Goal: Task Accomplishment & Management: Use online tool/utility

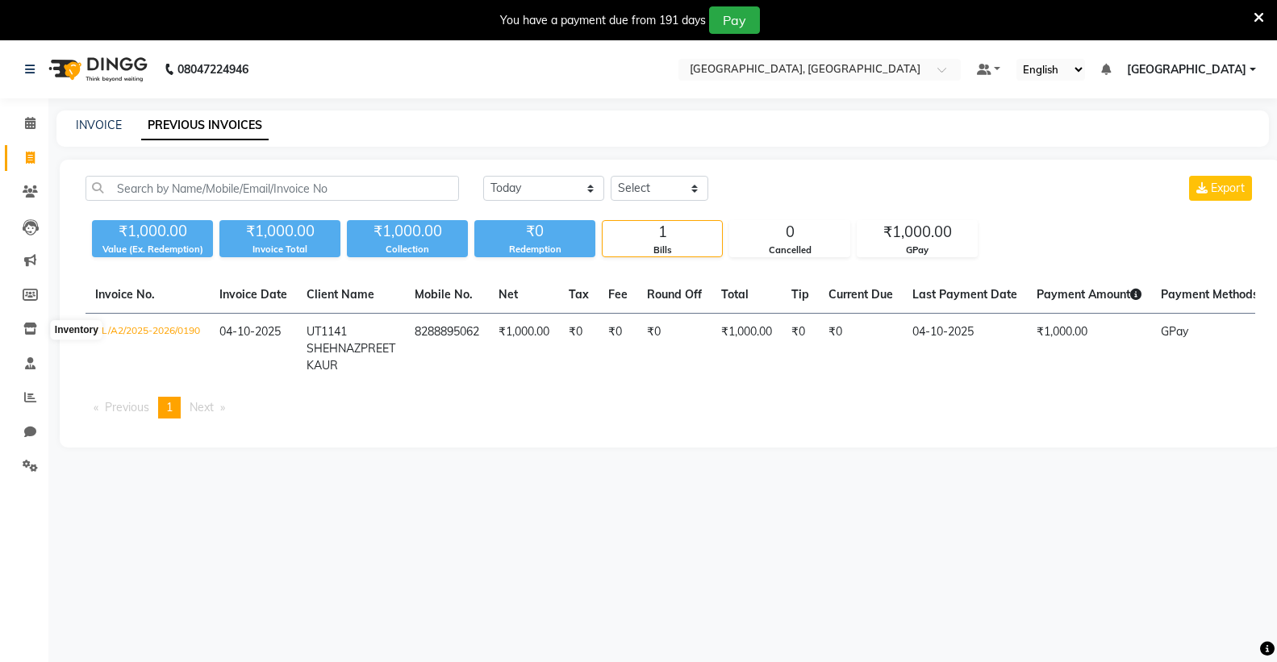
click at [34, 325] on icon at bounding box center [30, 329] width 14 height 12
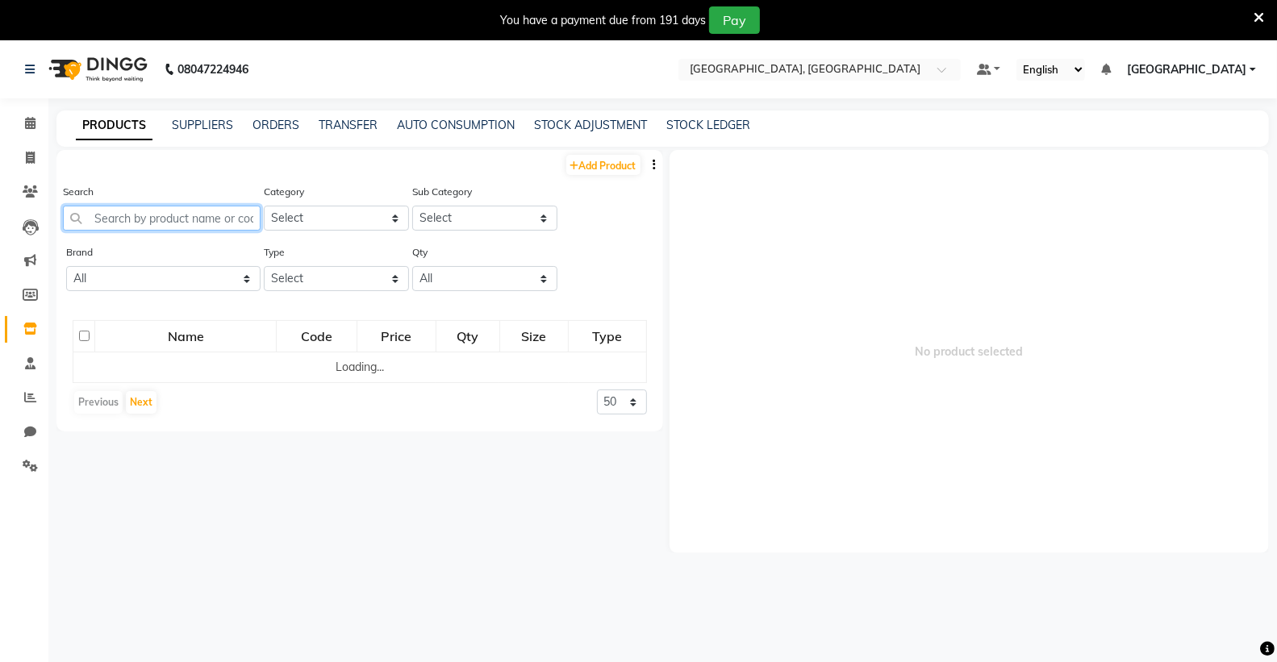
click at [173, 210] on input "text" at bounding box center [162, 218] width 198 height 25
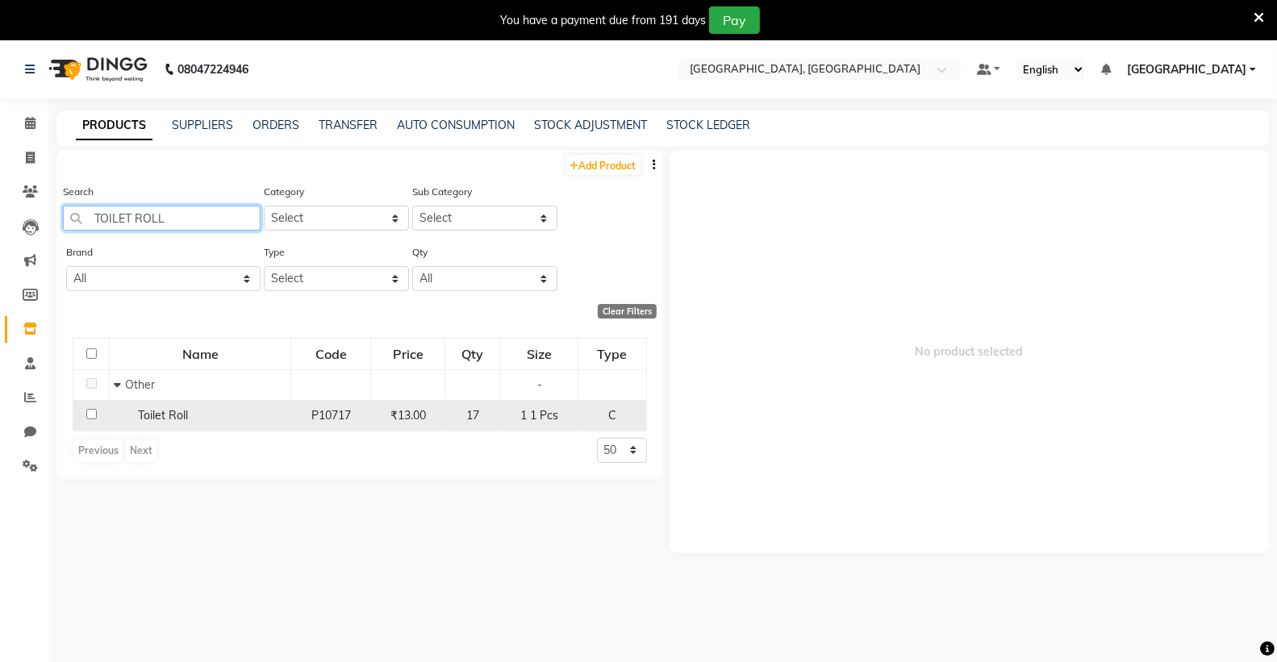
type input "TOILET ROLL"
click at [167, 424] on td "Toilet Roll" at bounding box center [200, 415] width 181 height 31
click at [169, 418] on span "Toilet Roll" at bounding box center [163, 415] width 50 height 15
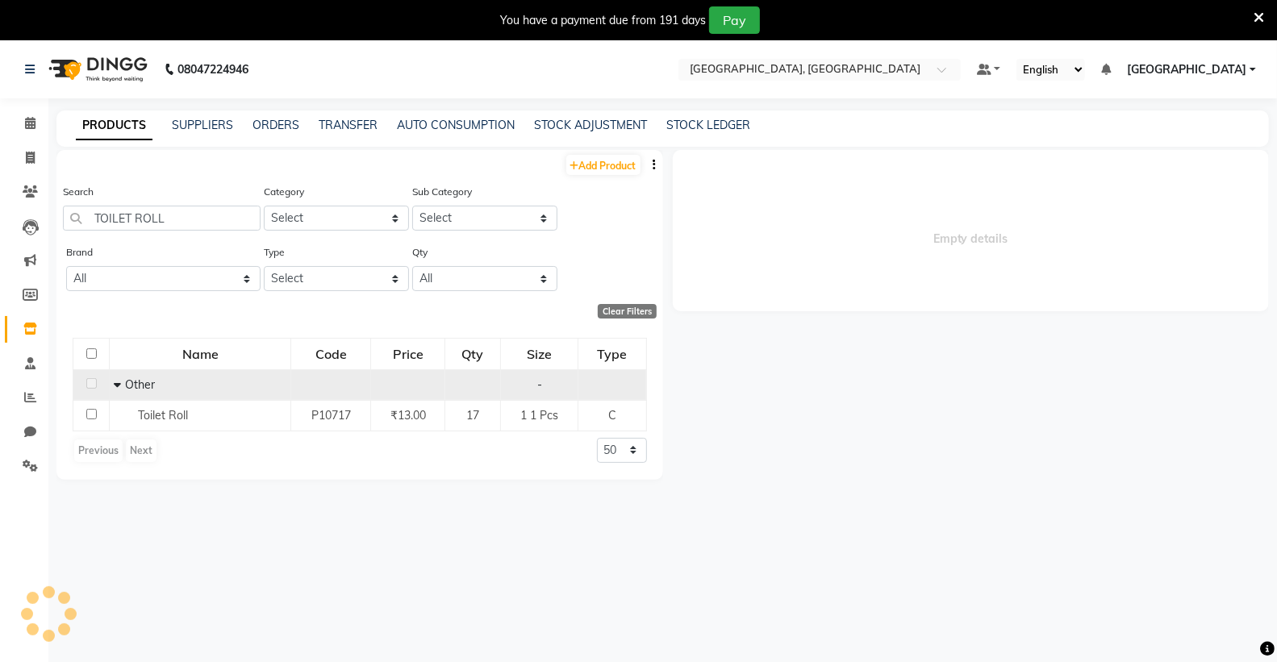
select select
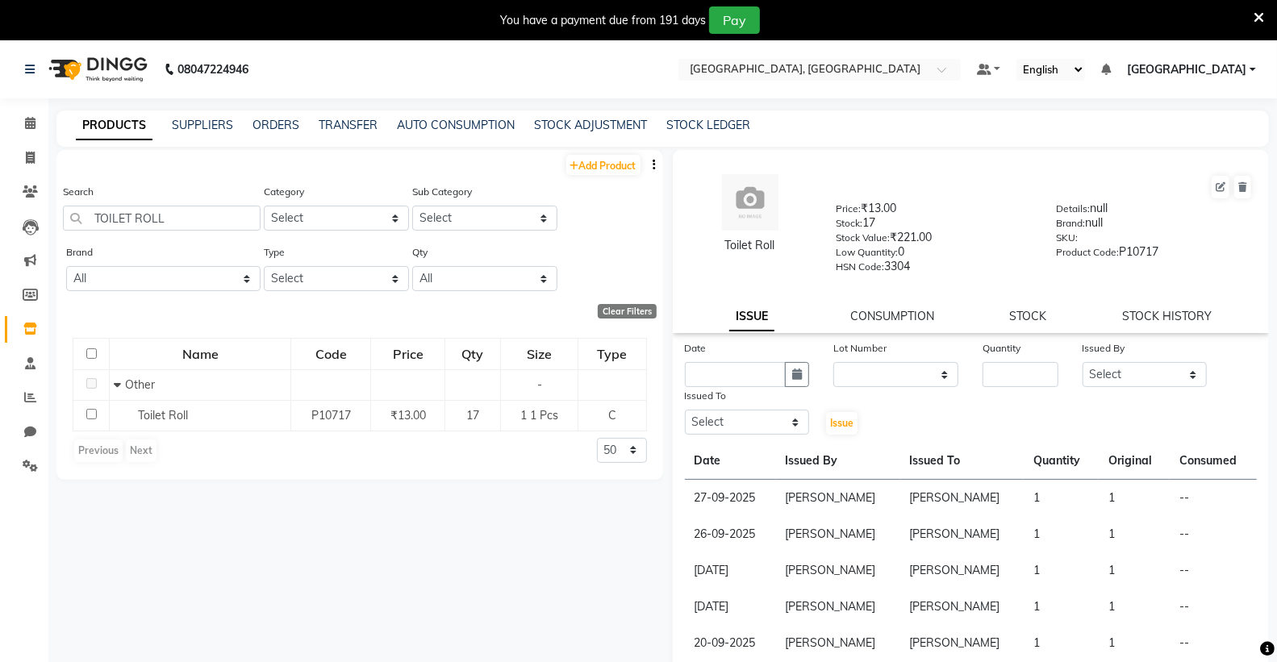
drag, startPoint x: 707, startPoint y: 360, endPoint x: 704, endPoint y: 369, distance: 10.2
click at [707, 365] on div "Date" at bounding box center [747, 364] width 149 height 48
click at [724, 359] on div "Date" at bounding box center [747, 351] width 125 height 23
click at [724, 371] on input "text" at bounding box center [736, 374] width 102 height 25
select select "10"
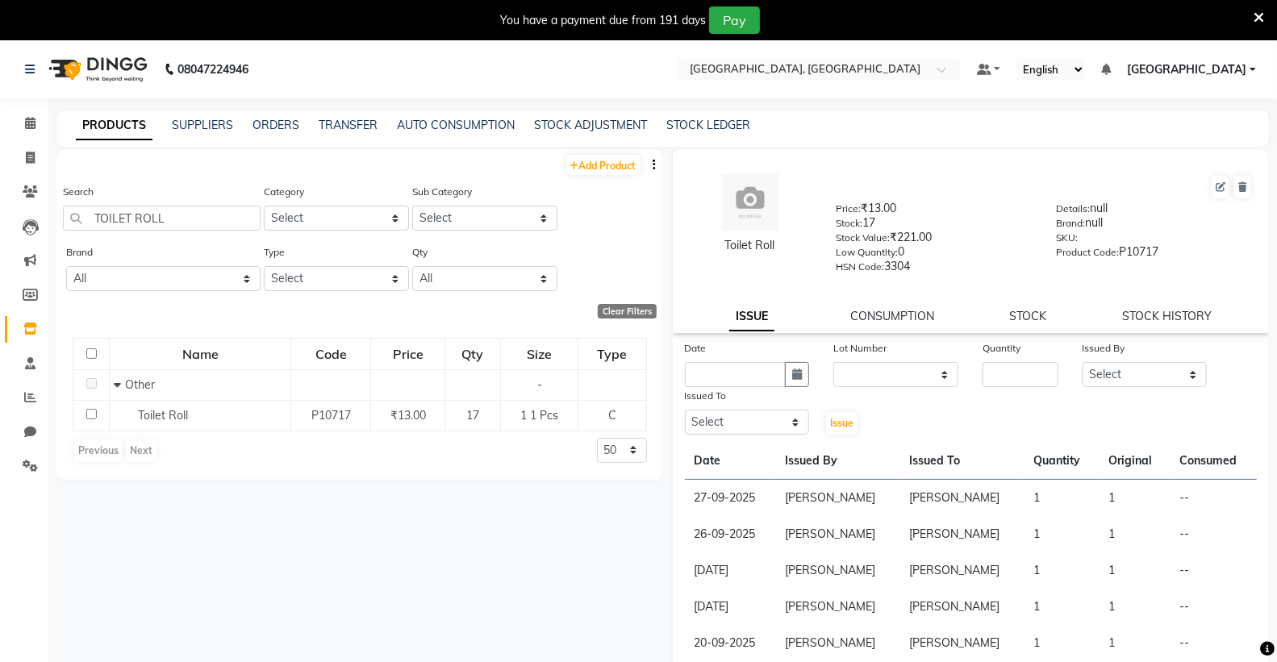
select select "2025"
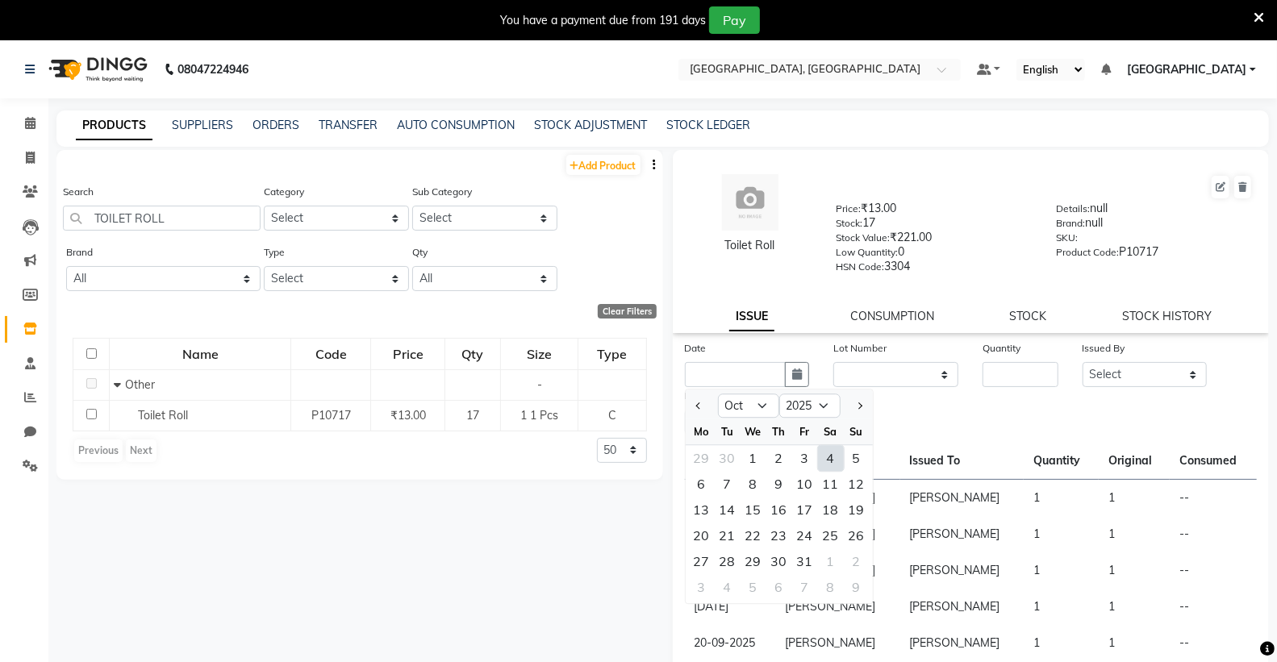
drag, startPoint x: 832, startPoint y: 458, endPoint x: 934, endPoint y: 386, distance: 124.9
click at [832, 457] on div "4" at bounding box center [831, 458] width 26 height 26
type input "04-10-2025"
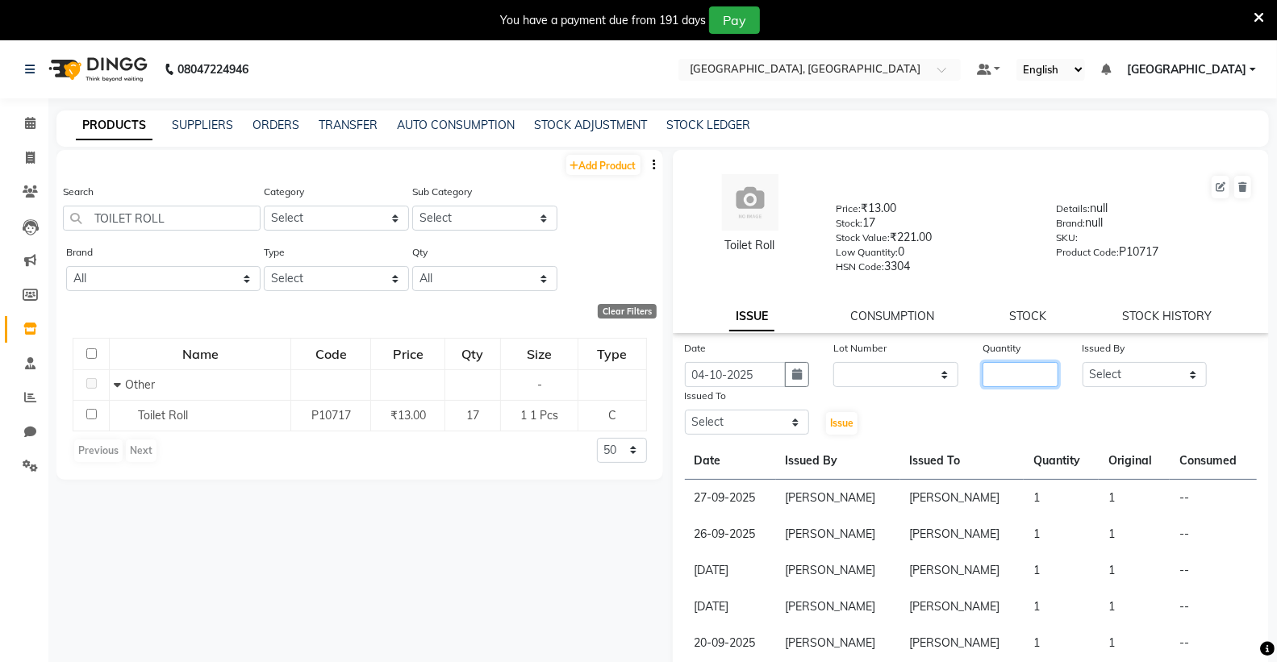
click at [1016, 372] on input "number" at bounding box center [1019, 374] width 75 height 25
type input "1"
click at [1111, 365] on select "Select Admin [PERSON_NAME] [PERSON_NAME] [PERSON_NAME] [PERSON_NAME] [PERSON_NA…" at bounding box center [1144, 374] width 125 height 25
click at [1082, 363] on select "Select Admin [PERSON_NAME] [PERSON_NAME] [PERSON_NAME] [PERSON_NAME] [PERSON_NA…" at bounding box center [1144, 374] width 125 height 25
click at [1118, 377] on select "Select Admin [PERSON_NAME] [PERSON_NAME] [PERSON_NAME] [PERSON_NAME] [PERSON_NA…" at bounding box center [1144, 374] width 125 height 25
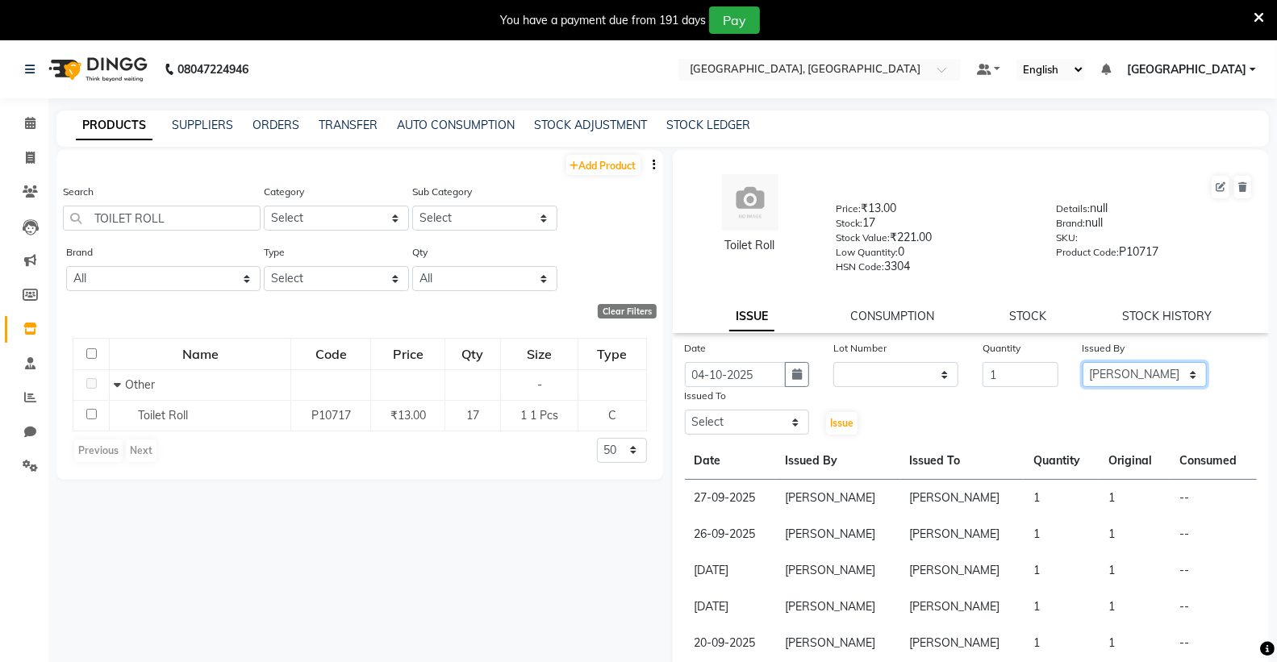
select select "72650"
click at [1082, 363] on select "Select Admin [PERSON_NAME] [PERSON_NAME] [PERSON_NAME] [PERSON_NAME] [PERSON_NA…" at bounding box center [1144, 374] width 125 height 25
drag, startPoint x: 715, startPoint y: 427, endPoint x: 702, endPoint y: 418, distance: 16.1
click at [715, 427] on select "Select Admin [PERSON_NAME] [PERSON_NAME] [PERSON_NAME] [PERSON_NAME] [PERSON_NA…" at bounding box center [747, 422] width 125 height 25
select select "72650"
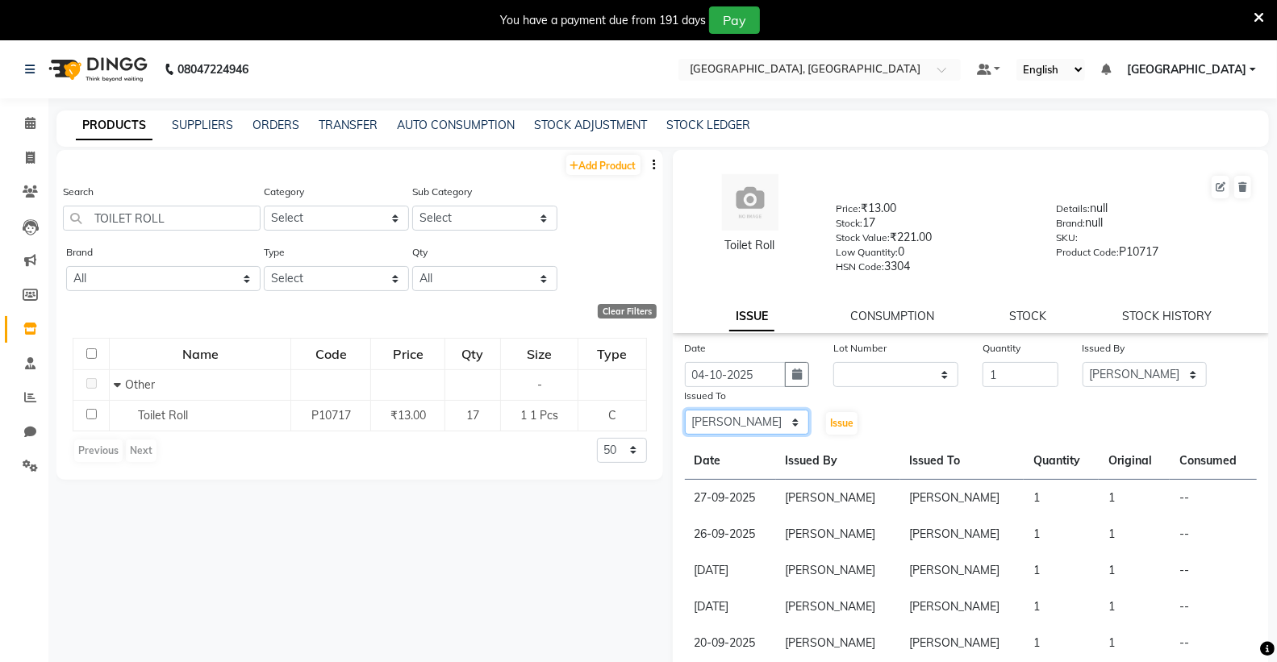
click at [685, 411] on select "Select Admin [PERSON_NAME] [PERSON_NAME] [PERSON_NAME] [PERSON_NAME] [PERSON_NA…" at bounding box center [747, 422] width 125 height 25
click at [830, 421] on span "Issue" at bounding box center [841, 423] width 23 height 12
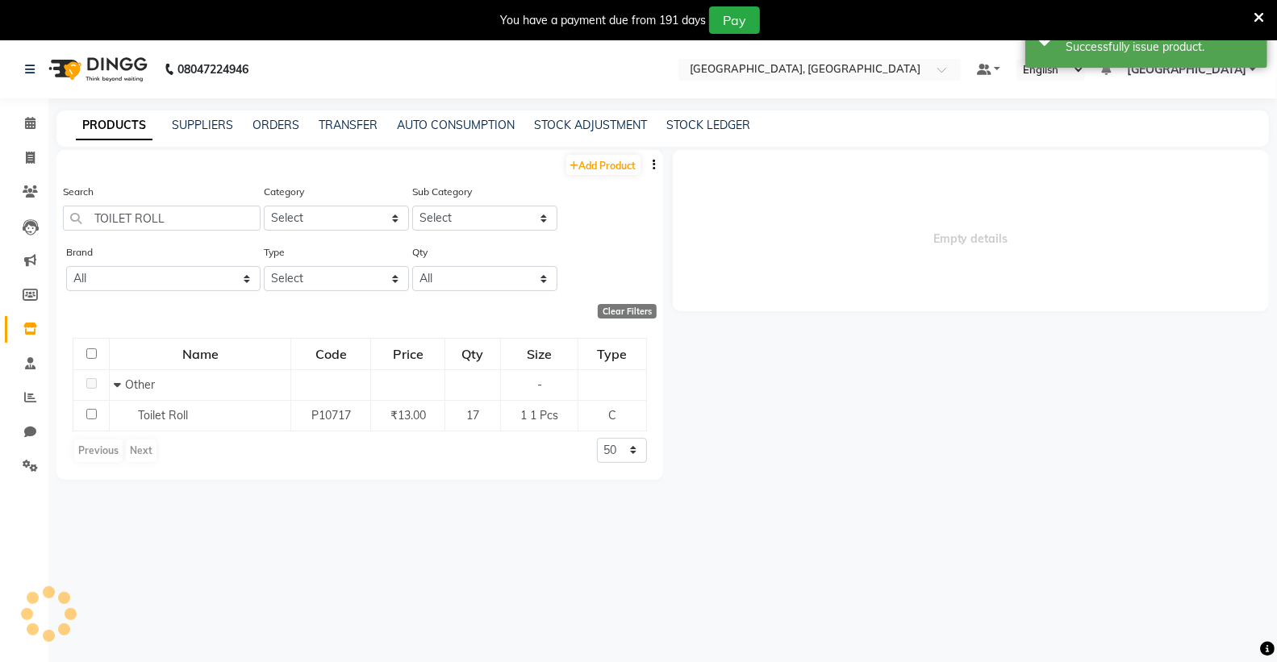
select select
